Goal: Task Accomplishment & Management: Complete application form

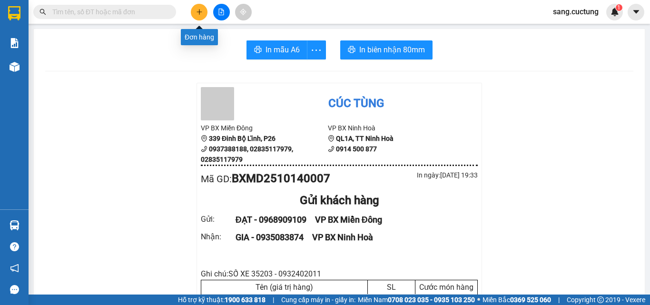
click at [202, 14] on icon "plus" at bounding box center [199, 12] width 7 height 7
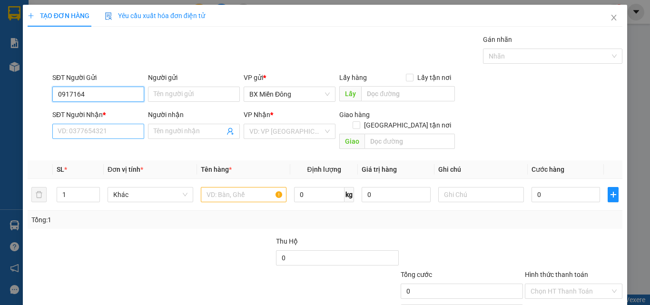
type input "0917164"
click at [79, 128] on input "SĐT Người Nhận *" at bounding box center [98, 131] width 92 height 15
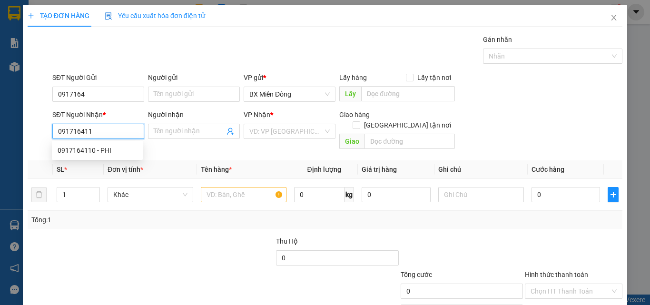
type input "0917164110"
drag, startPoint x: 78, startPoint y: 146, endPoint x: 85, endPoint y: 138, distance: 10.1
click at [78, 146] on div "0917164110 - PHI" at bounding box center [97, 150] width 79 height 10
type input "PHI"
type input "NGÃ 3 CAM HẢI"
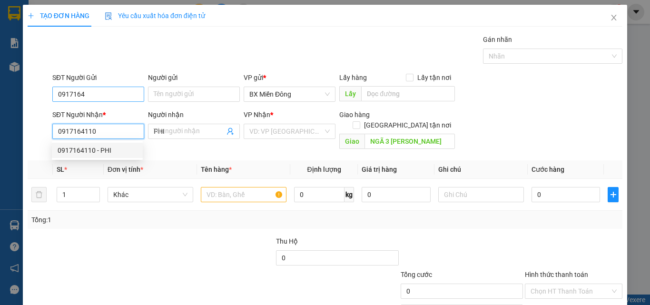
type input "70.000"
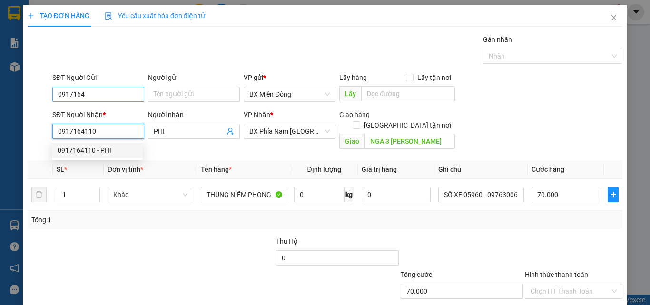
type input "0917164110"
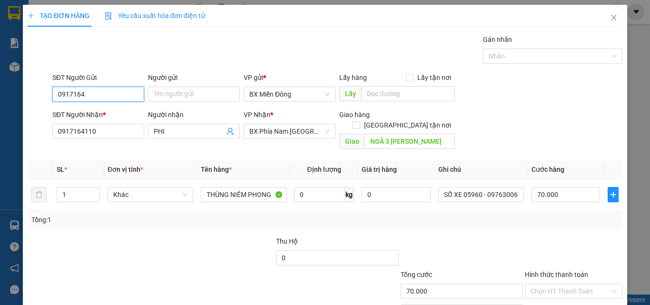
click at [101, 88] on input "0917164" at bounding box center [98, 94] width 92 height 15
click at [101, 87] on input "0917164" at bounding box center [98, 94] width 92 height 15
click at [101, 87] on input "SĐT Người Gửi" at bounding box center [98, 94] width 92 height 15
click at [96, 111] on div "0974550900 - HOÀNG" at bounding box center [97, 113] width 79 height 10
type input "0974550900"
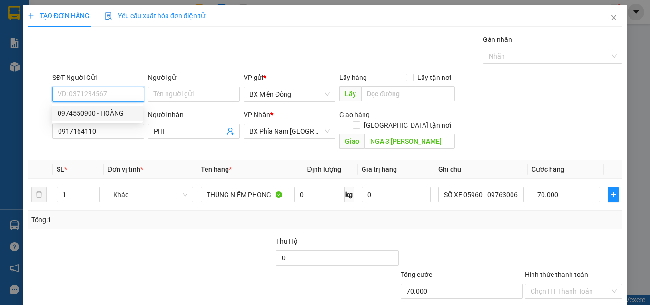
type input "HOÀNG"
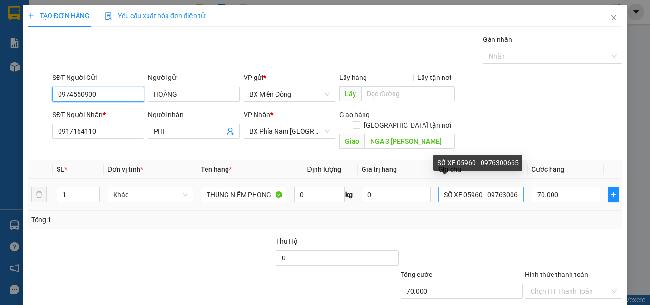
type input "0974550900"
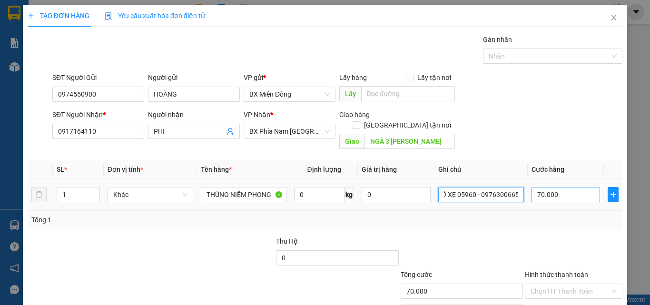
drag, startPoint x: 459, startPoint y: 183, endPoint x: 546, endPoint y: 186, distance: 87.1
click at [546, 186] on tr "1 Khác THÙNG NIÊM PHONG 0 kg 0 SỐ XE 05960 - 0976300665 70.000" at bounding box center [325, 195] width 594 height 32
type input "SỐ XE 35538 - 0918890605"
type input "5"
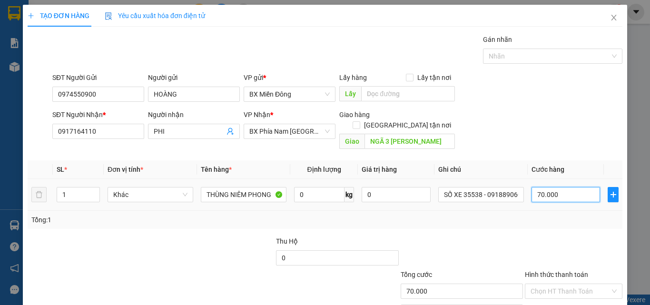
type input "5"
type input "50"
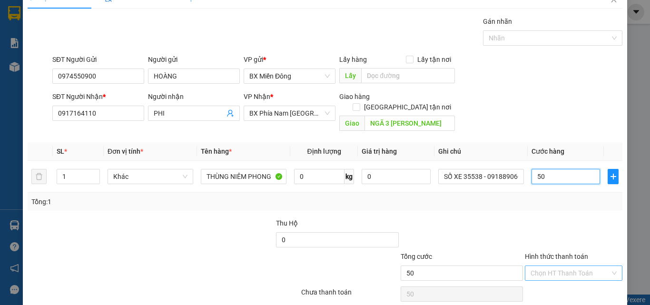
scroll to position [47, 0]
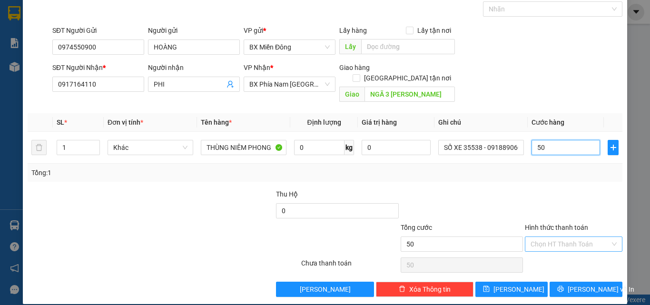
type input "50"
type input "50.000"
click at [566, 237] on input "Hình thức thanh toán" at bounding box center [569, 244] width 79 height 14
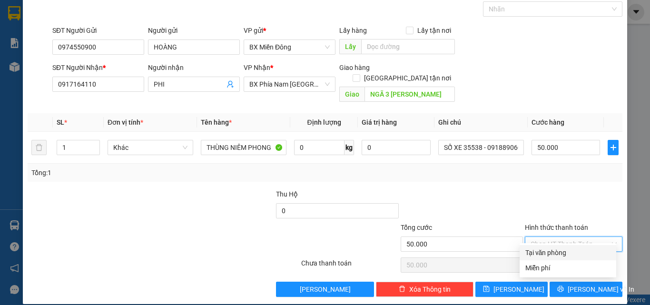
click at [559, 252] on div "Tại văn phòng" at bounding box center [567, 252] width 85 height 10
type input "0"
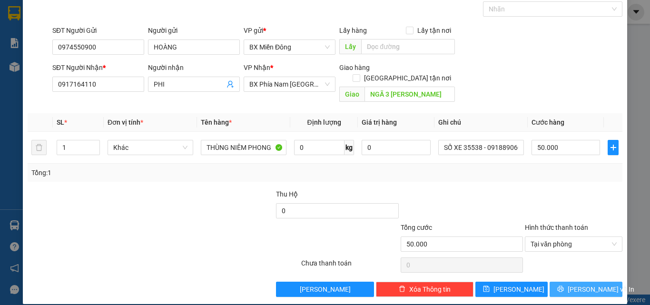
click at [563, 285] on icon "printer" at bounding box center [560, 288] width 7 height 7
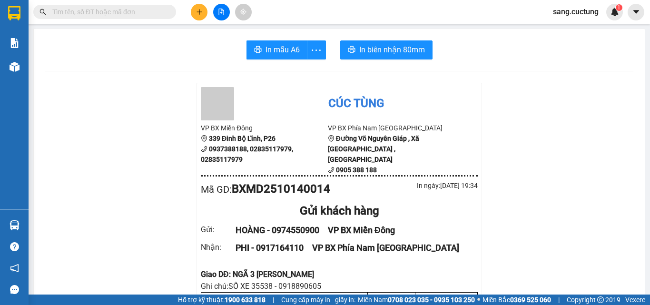
click at [199, 6] on button at bounding box center [199, 12] width 17 height 17
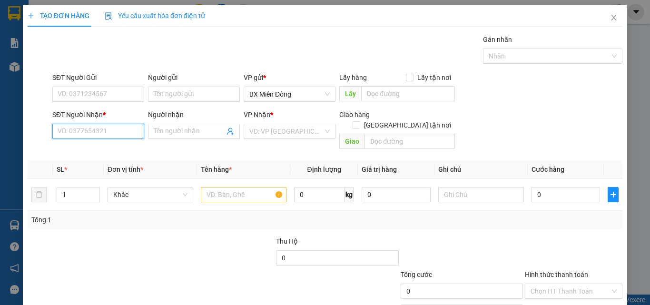
click at [96, 131] on input "SĐT Người Nhận *" at bounding box center [98, 131] width 92 height 15
click at [108, 155] on div "0783781231 - QUANG" at bounding box center [97, 150] width 79 height 10
type input "0783781231"
type input "QUANG"
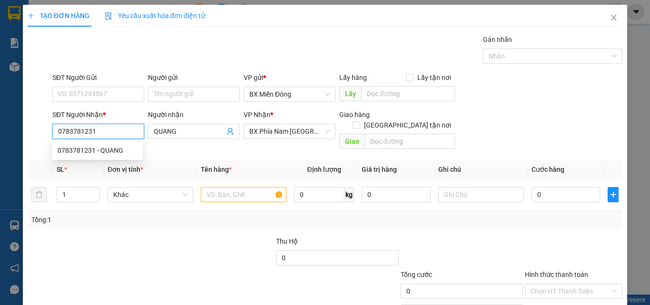
type input "120.000"
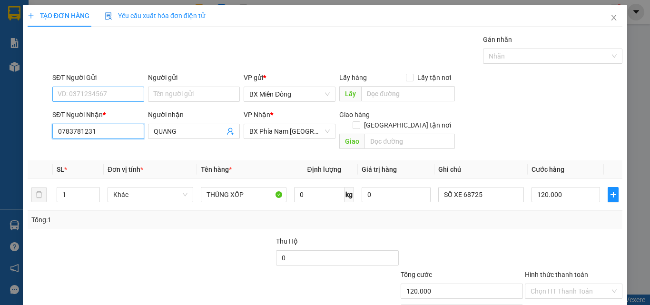
type input "0783781231"
click at [79, 95] on input "SĐT Người Gửi" at bounding box center [98, 94] width 92 height 15
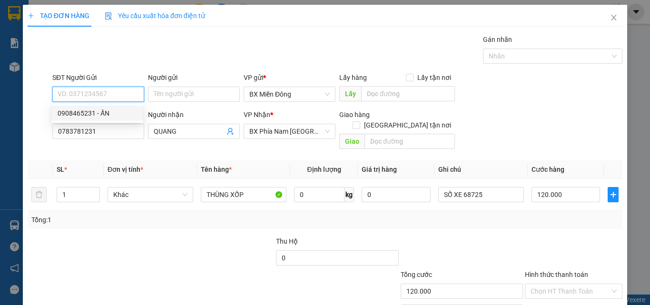
click at [75, 111] on div "0908465231 - ẤN" at bounding box center [97, 113] width 79 height 10
type input "0908465231"
type input "ẤN"
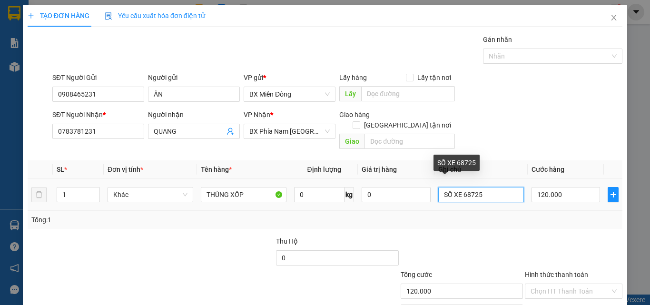
drag, startPoint x: 459, startPoint y: 186, endPoint x: 528, endPoint y: 201, distance: 70.2
click at [528, 201] on div "SL * Đơn vị tính * Tên hàng * Định lượng Giá trị hàng Ghi chú Cước hàng 1 Khác …" at bounding box center [325, 194] width 594 height 68
type input "SỐ XE 35538 - 0918890605"
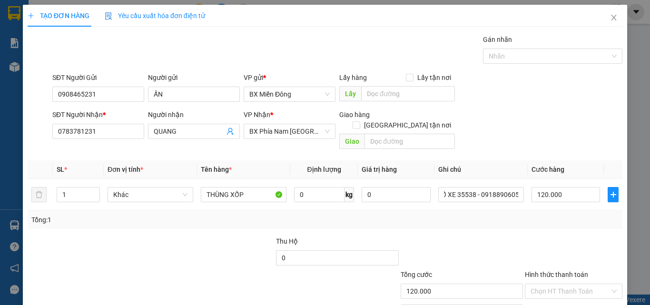
click at [551, 236] on div at bounding box center [573, 252] width 99 height 33
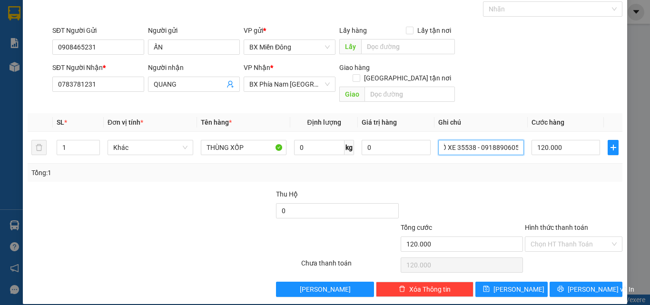
drag, startPoint x: 458, startPoint y: 137, endPoint x: 615, endPoint y: 176, distance: 162.3
click at [618, 176] on div "TẠO ĐƠN HÀNG Yêu cầu xuất hóa đơn điện tử Transit Pickup Surcharge Ids Transit …" at bounding box center [325, 131] width 604 height 346
click at [564, 286] on icon "printer" at bounding box center [560, 289] width 6 height 6
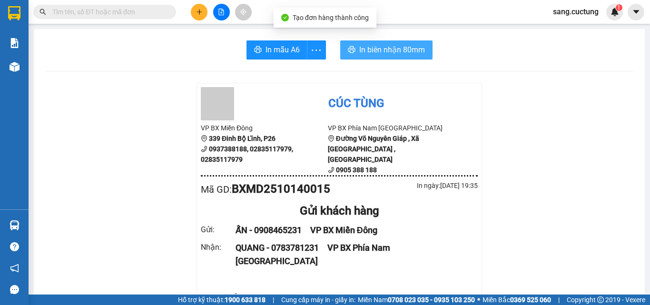
click at [363, 50] on span "In biên nhận 80mm" at bounding box center [392, 50] width 66 height 12
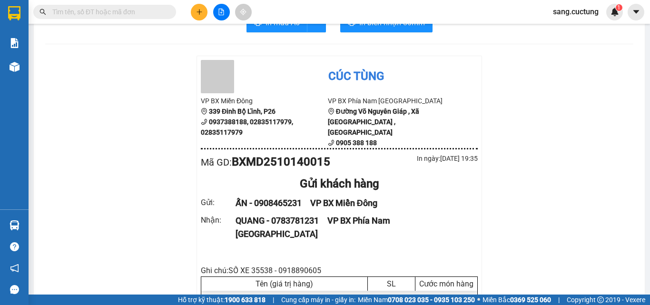
scroll to position [48, 0]
